Goal: Task Accomplishment & Management: Manage account settings

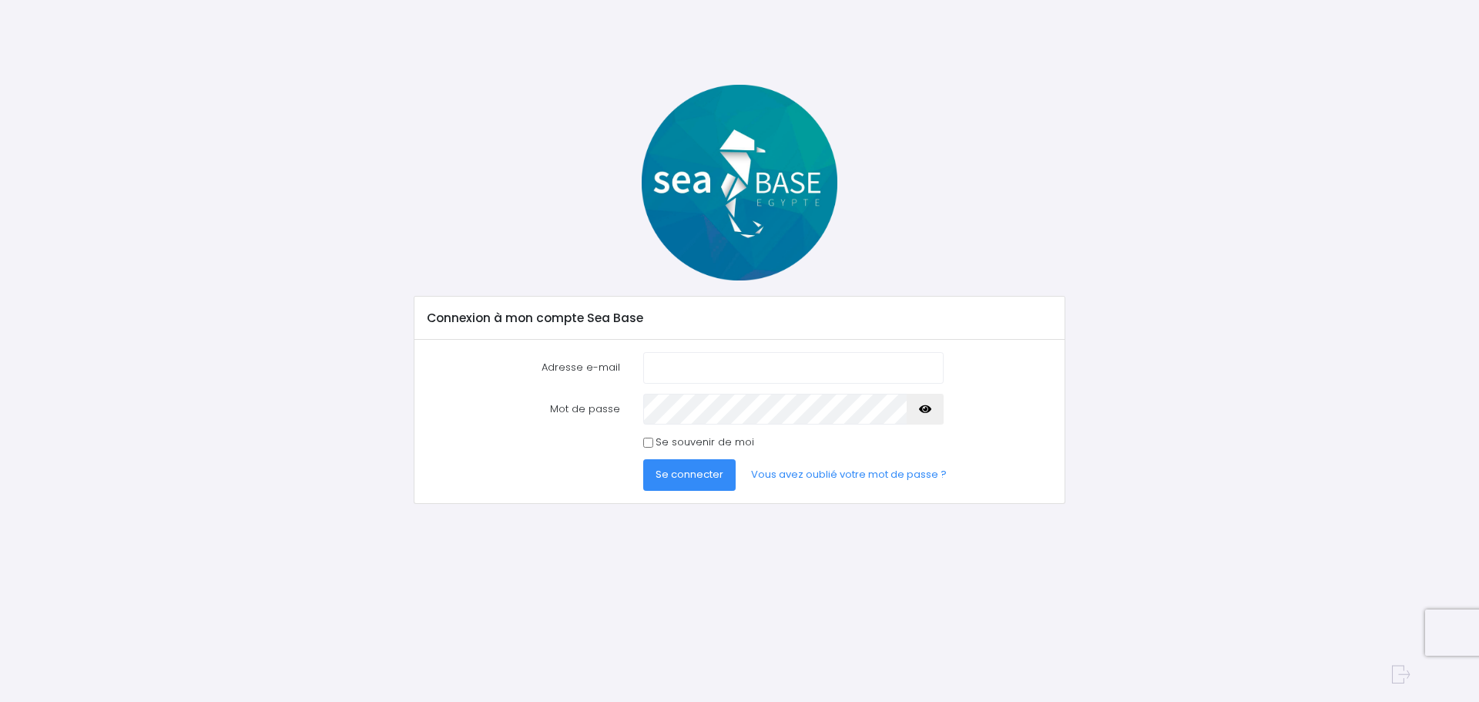
click at [711, 368] on input "Adresse e-mail" at bounding box center [793, 367] width 300 height 31
type input "brigitte_sottiaux@orange.fr"
click at [643, 459] on button "Se connecter" at bounding box center [689, 474] width 92 height 31
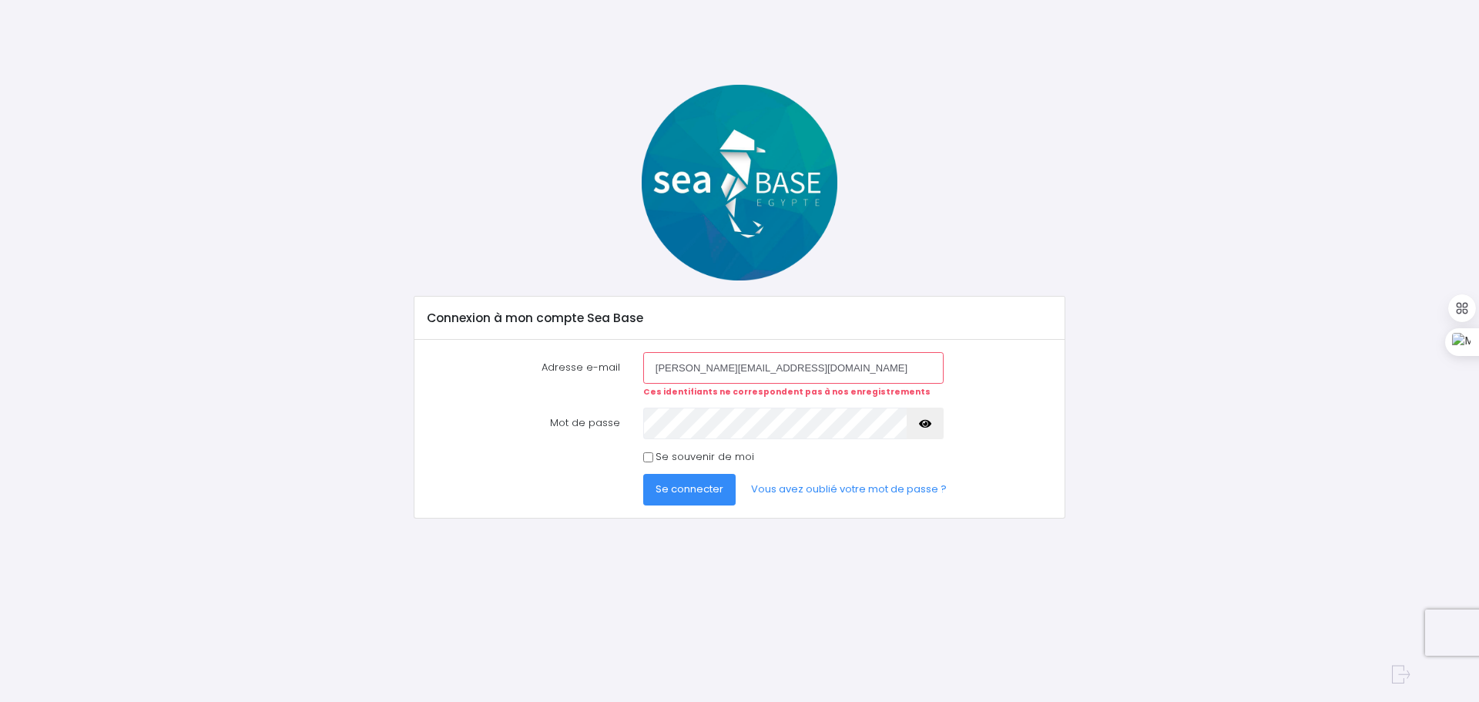
drag, startPoint x: 789, startPoint y: 359, endPoint x: 647, endPoint y: 367, distance: 142.7
click at [647, 367] on input "[PERSON_NAME][EMAIL_ADDRESS][DOMAIN_NAME]" at bounding box center [793, 367] width 300 height 31
type input "[PERSON_NAME][EMAIL_ADDRESS][DOMAIN_NAME]"
click at [643, 474] on button "Se connecter" at bounding box center [689, 489] width 92 height 31
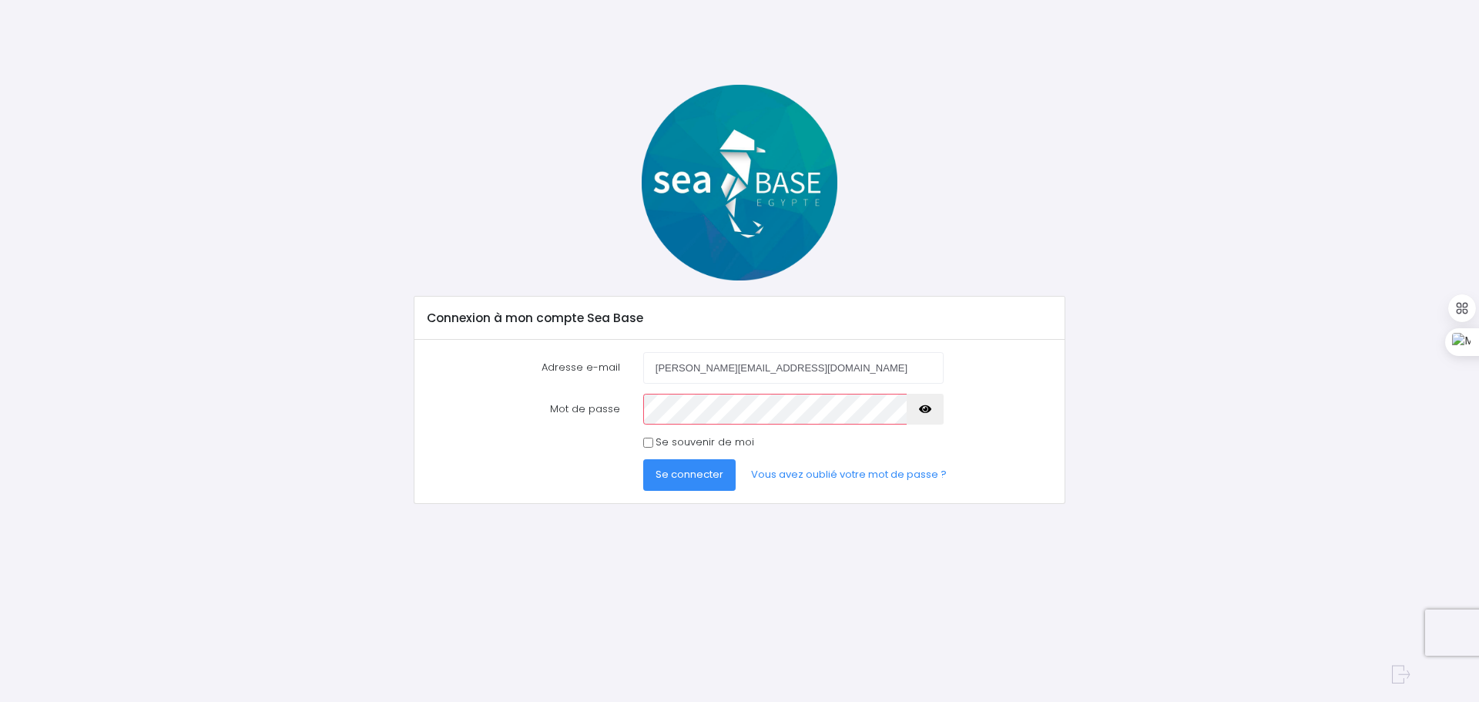
click at [681, 474] on span "Se connecter" at bounding box center [689, 474] width 68 height 15
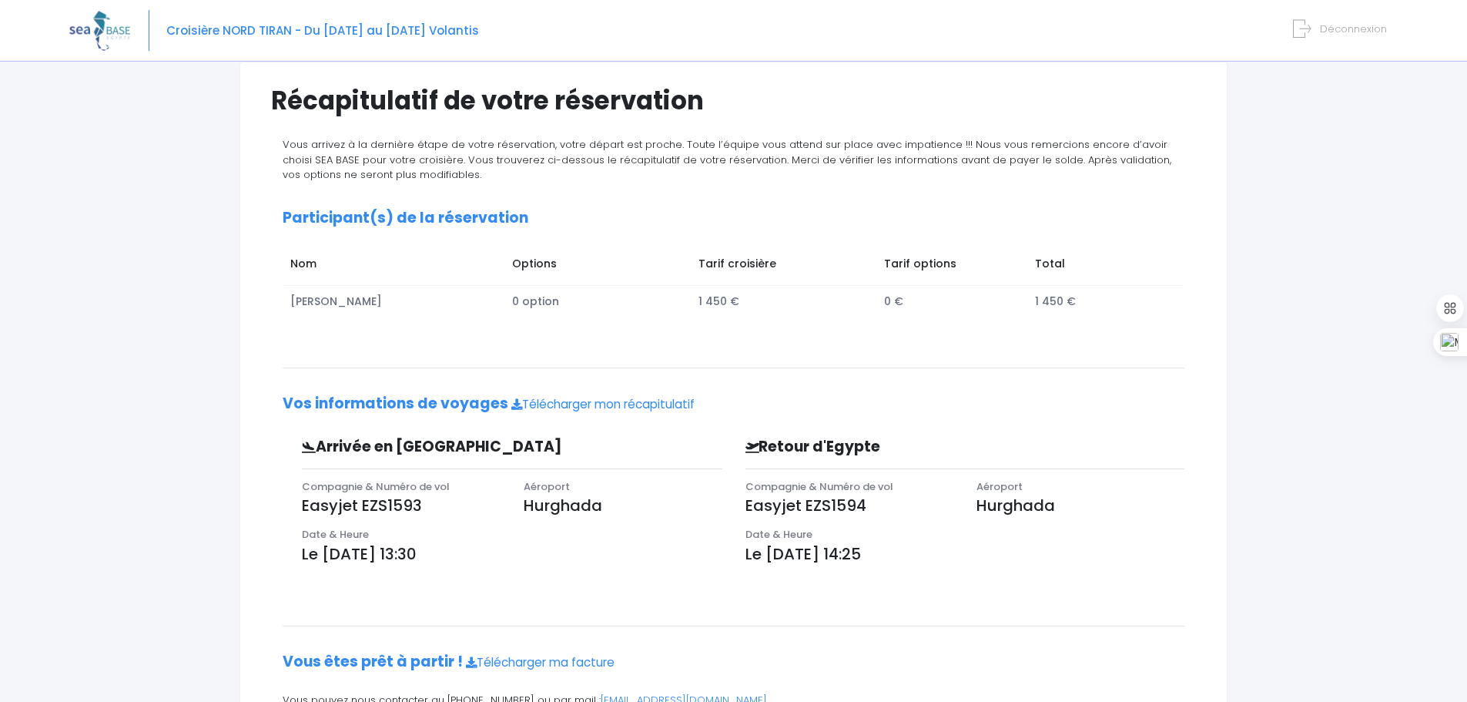
scroll to position [85, 0]
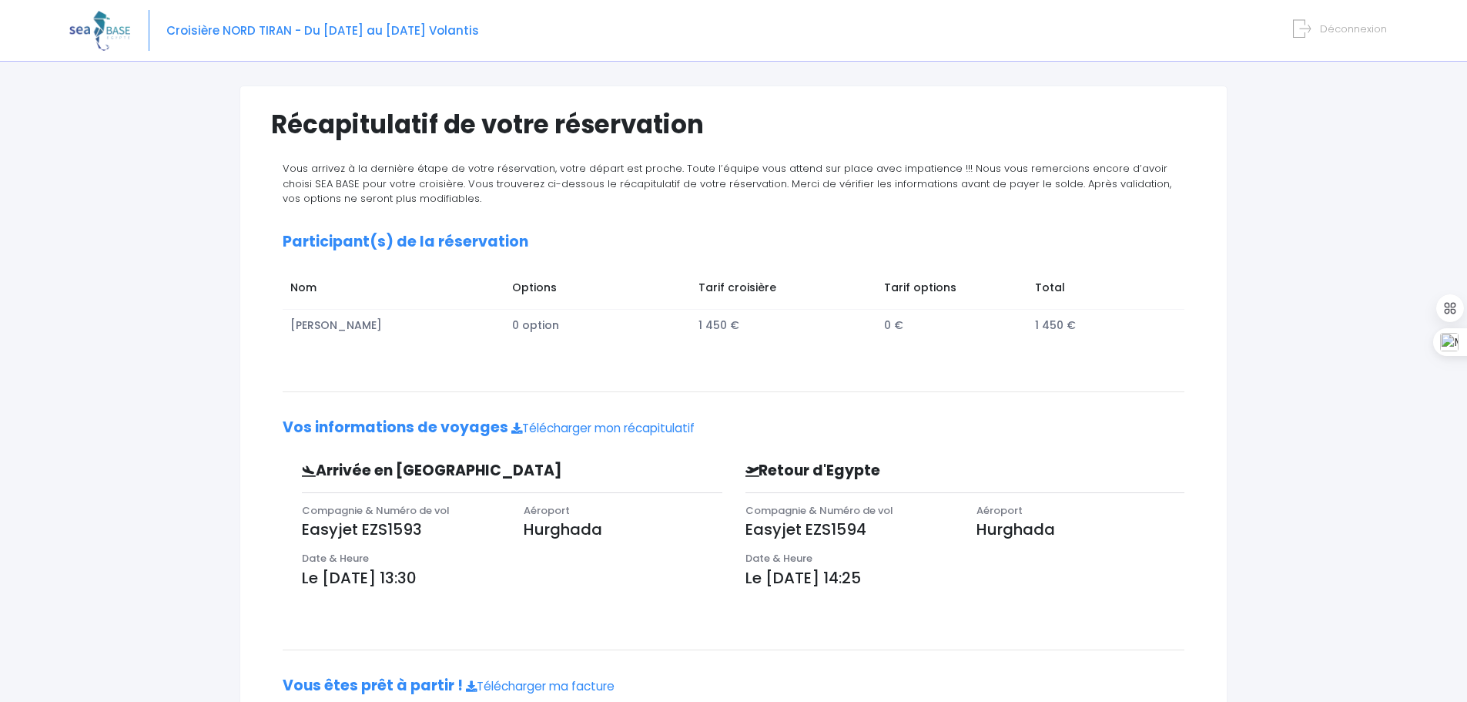
click at [108, 32] on img at bounding box center [99, 30] width 61 height 39
